Goal: Task Accomplishment & Management: Manage account settings

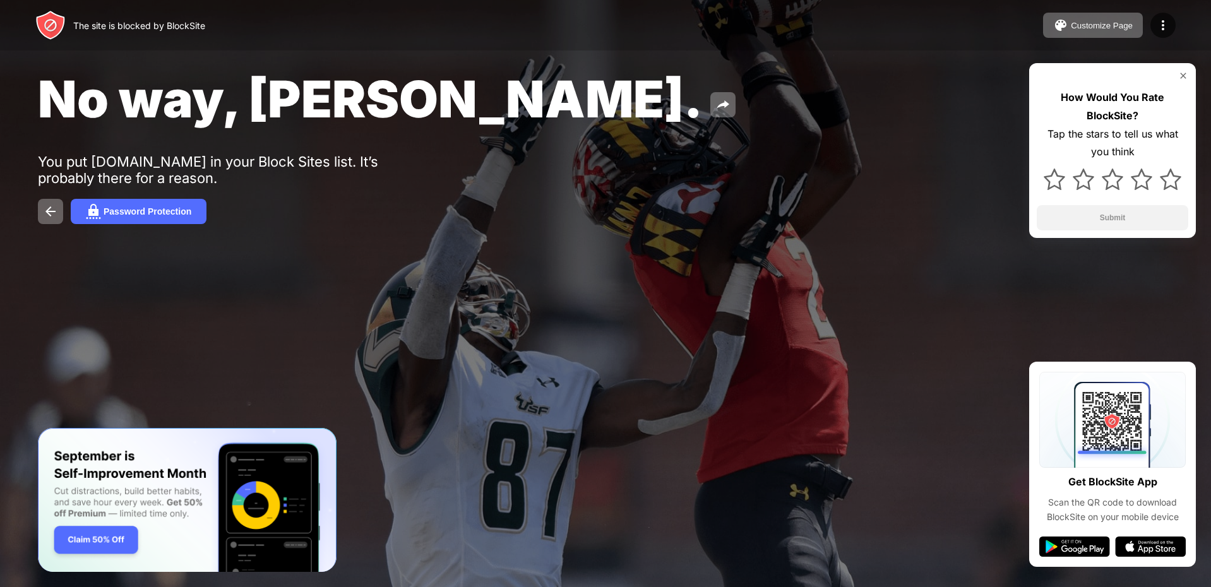
click at [1155, 36] on div "Customize Page Edit Block List Redirect Customize Block Page Upgrade Password P…" at bounding box center [1109, 25] width 133 height 25
click at [1155, 30] on img at bounding box center [1162, 25] width 15 height 15
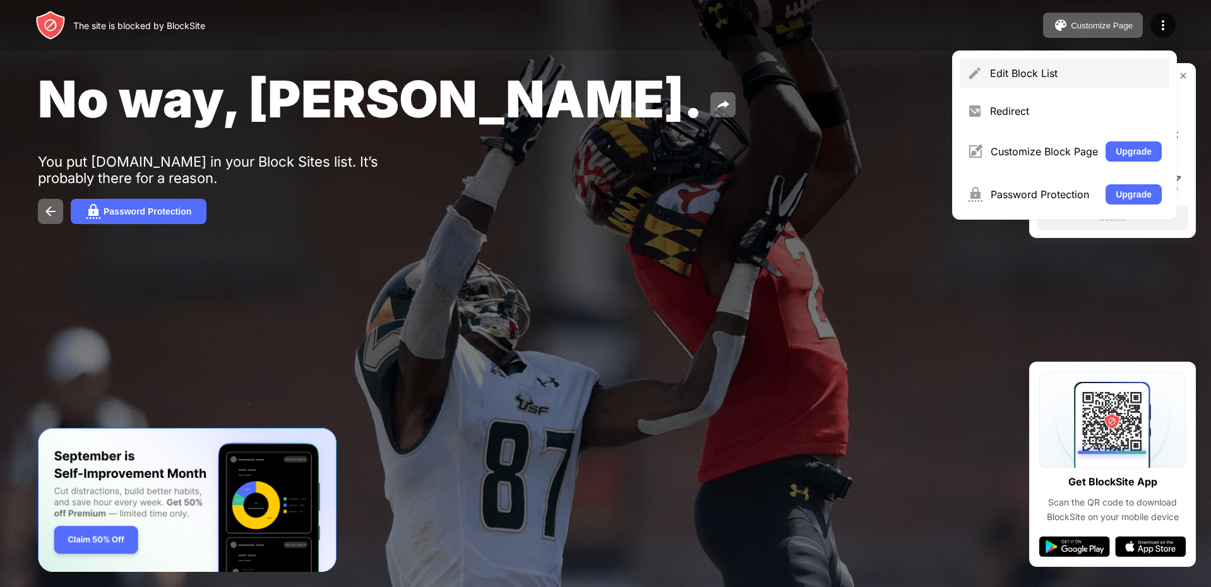
click at [992, 67] on div "Edit Block List" at bounding box center [1076, 73] width 172 height 13
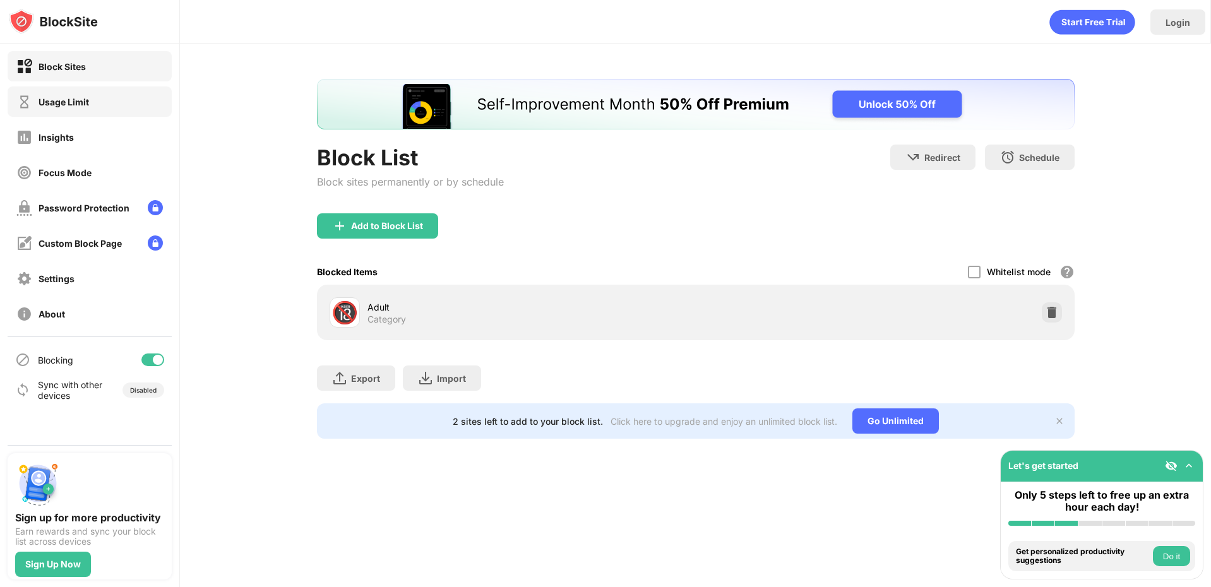
click at [42, 90] on div "Usage Limit" at bounding box center [90, 101] width 164 height 30
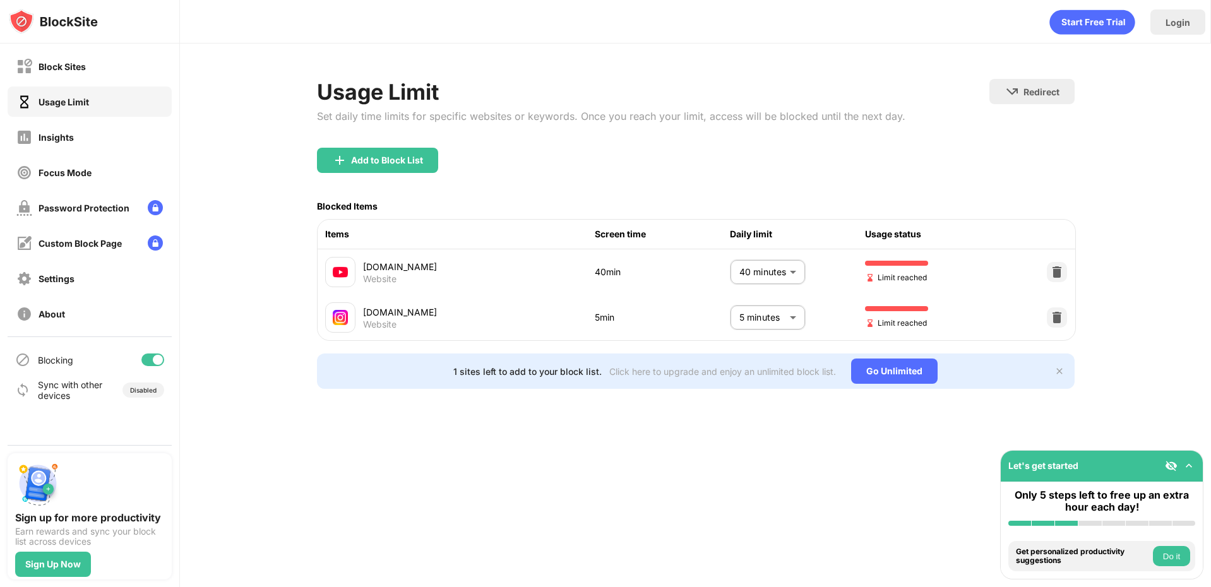
click at [781, 263] on body "Block Sites Usage Limit Insights Focus Mode Password Protection Custom Block Pa…" at bounding box center [605, 293] width 1211 height 587
click at [741, 335] on p "35 minutes" at bounding box center [758, 342] width 64 height 14
type input "**"
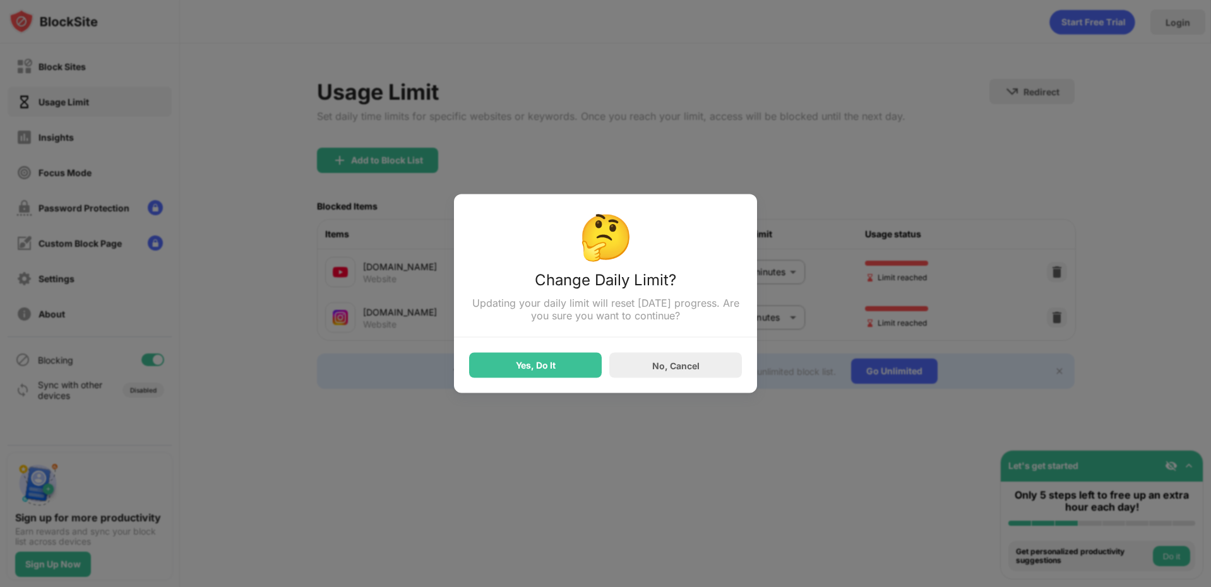
click at [516, 364] on div "Yes, Do It" at bounding box center [536, 365] width 40 height 10
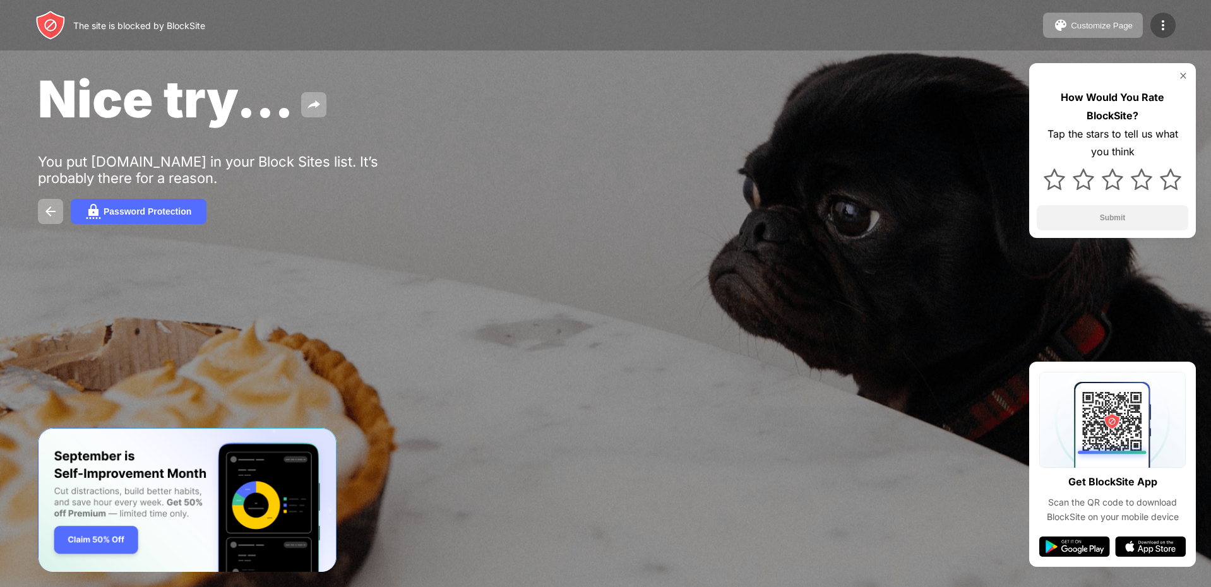
click at [1158, 26] on img at bounding box center [1162, 25] width 15 height 15
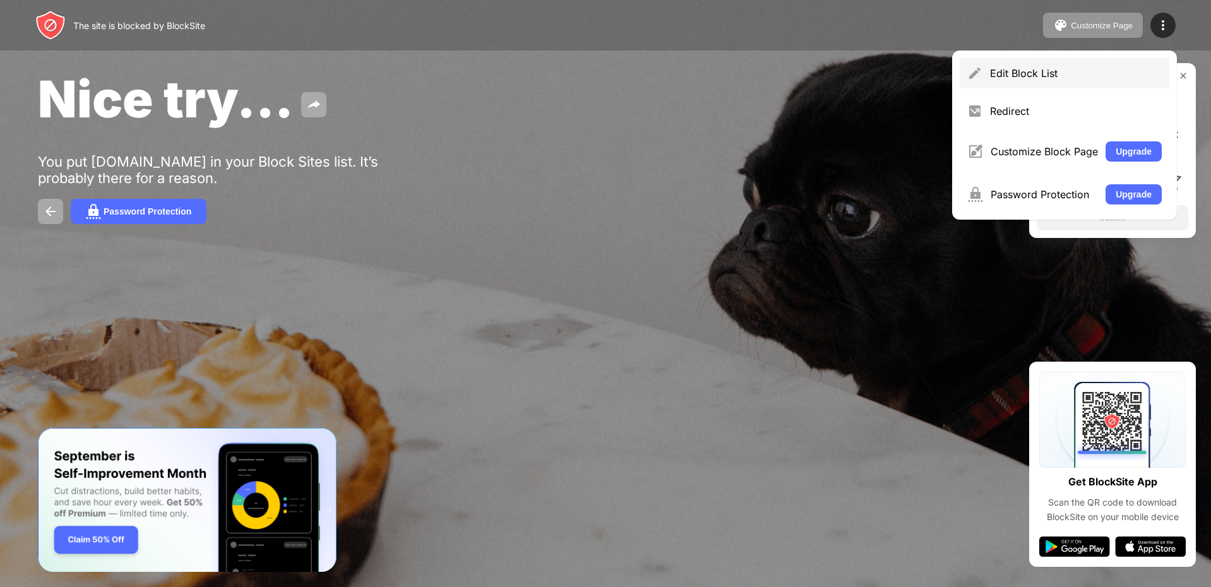
click at [994, 74] on div "Edit Block List" at bounding box center [1076, 73] width 172 height 13
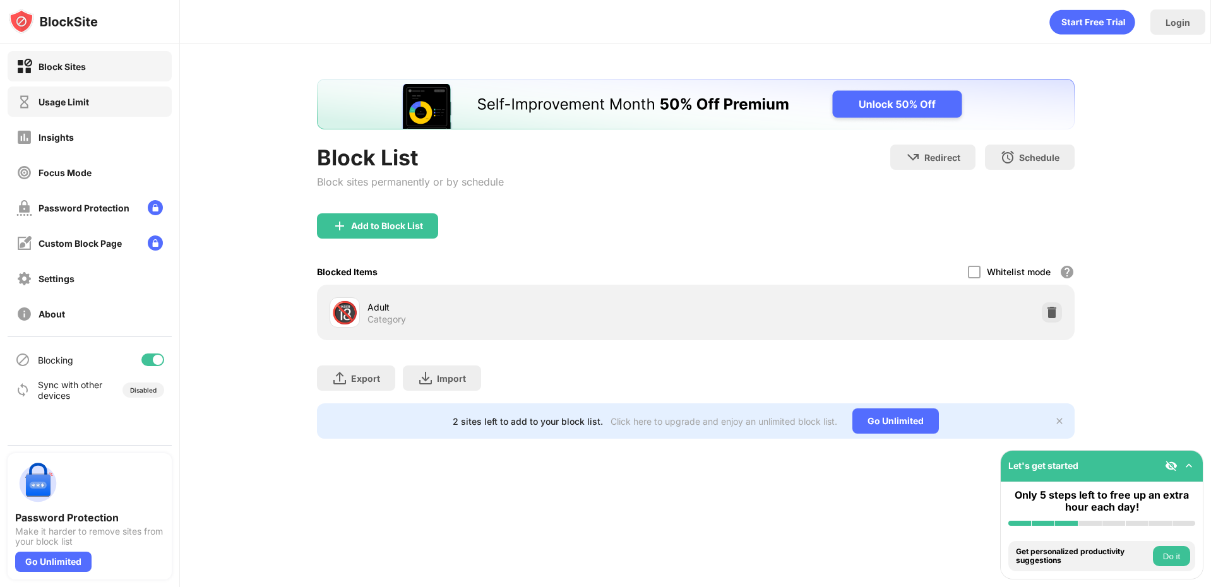
click at [71, 104] on div "Usage Limit" at bounding box center [64, 102] width 50 height 11
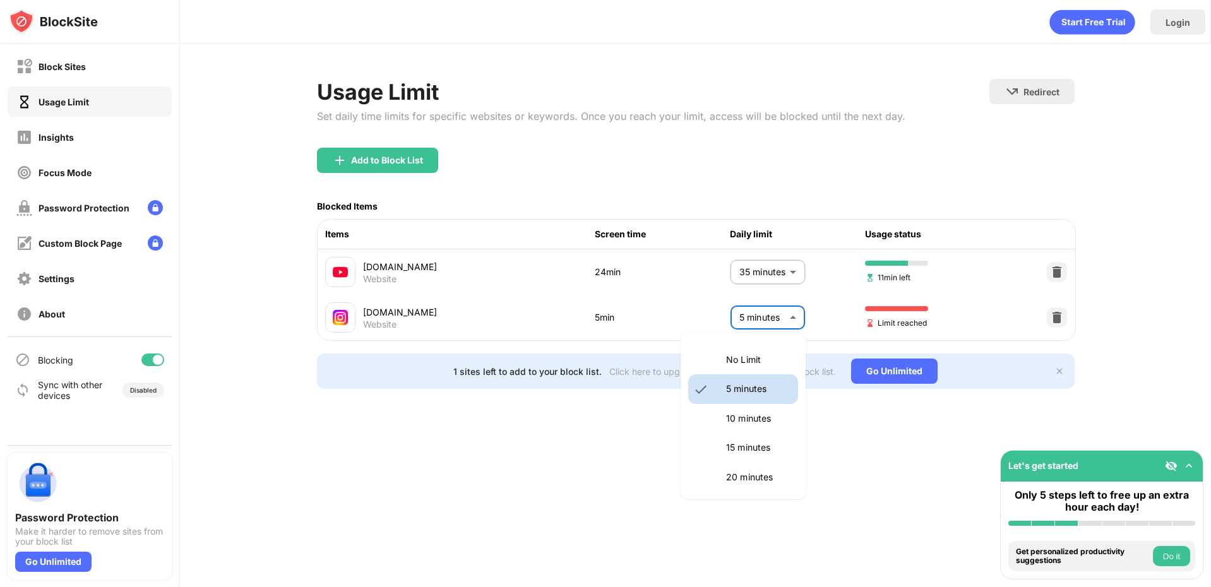
click at [771, 319] on body "Block Sites Usage Limit Insights Focus Mode Password Protection Custom Block Pa…" at bounding box center [605, 293] width 1211 height 587
click at [756, 430] on li "10 minutes" at bounding box center [743, 418] width 110 height 29
type input "**"
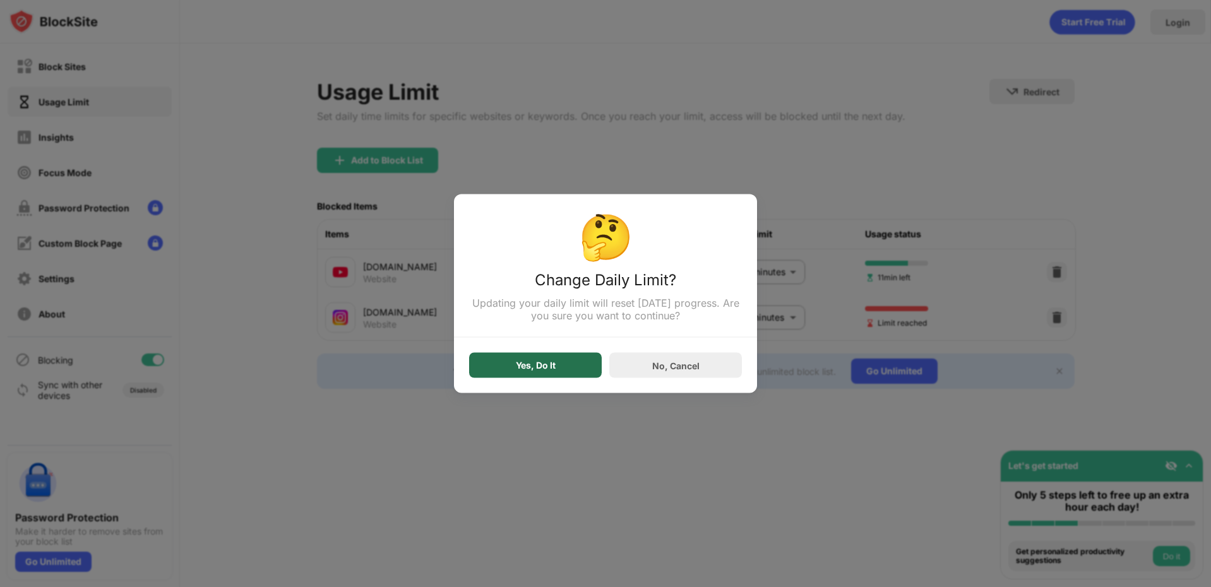
click at [547, 362] on div "Yes, Do It" at bounding box center [535, 365] width 133 height 25
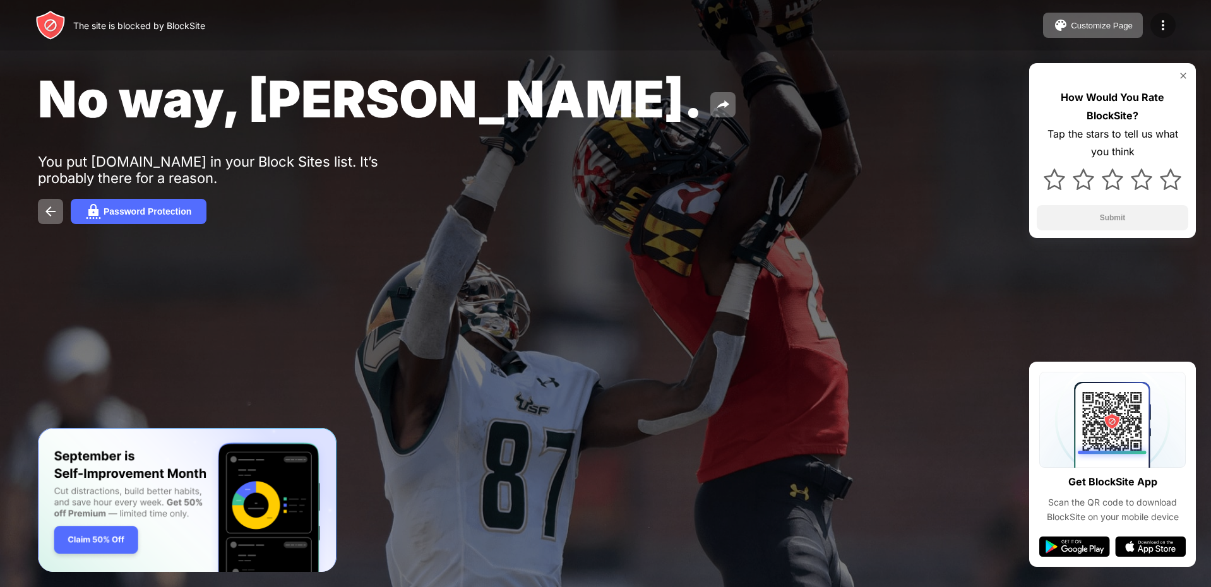
click at [1160, 20] on img at bounding box center [1162, 25] width 15 height 15
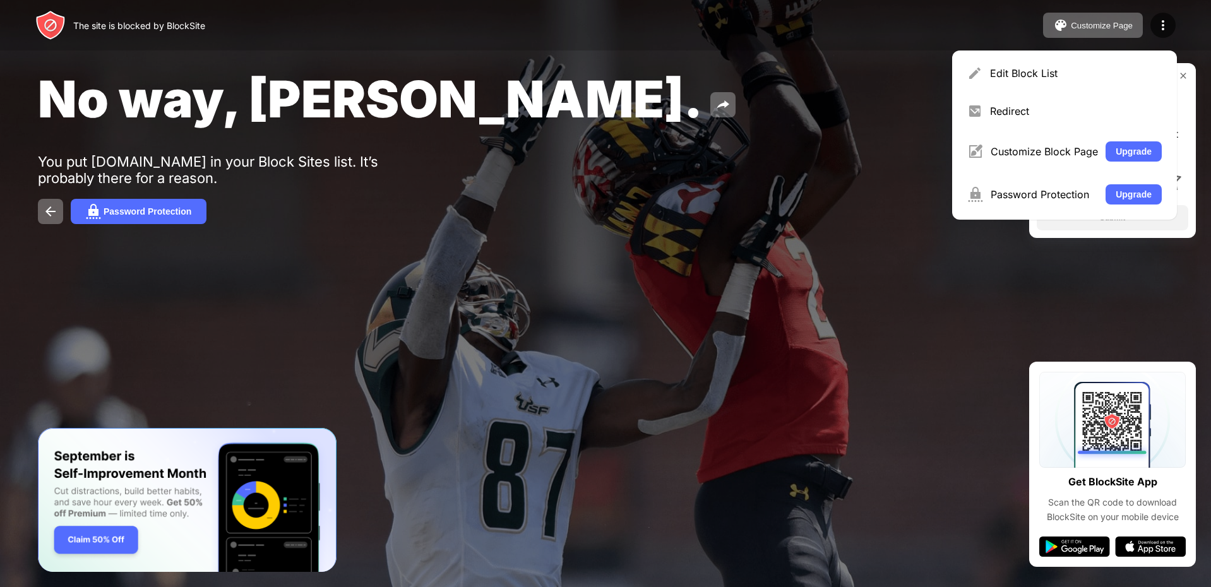
click at [1093, 54] on div "Edit Block List Redirect Customize Block Page Upgrade Password Protection Upgra…" at bounding box center [1064, 134] width 225 height 169
click at [1086, 56] on div "Edit Block List Redirect Customize Block Page Upgrade Password Protection Upgra…" at bounding box center [1064, 134] width 225 height 169
click at [1081, 62] on div "Edit Block List" at bounding box center [1064, 73] width 210 height 30
